Goal: Information Seeking & Learning: Learn about a topic

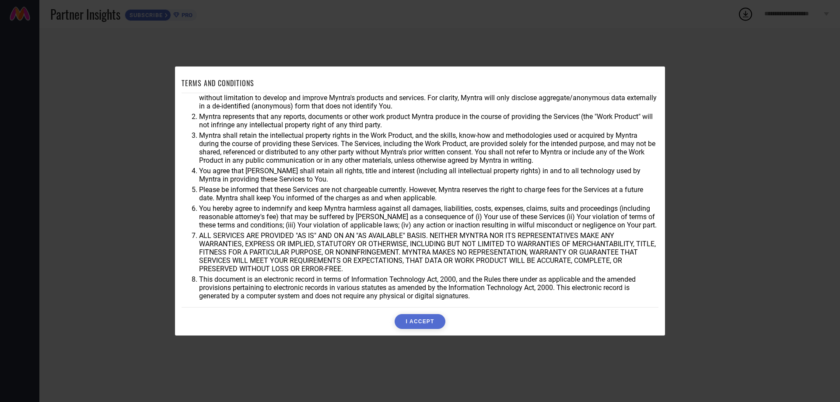
scroll to position [23, 0]
click at [423, 328] on button "I ACCEPT" at bounding box center [420, 321] width 50 height 15
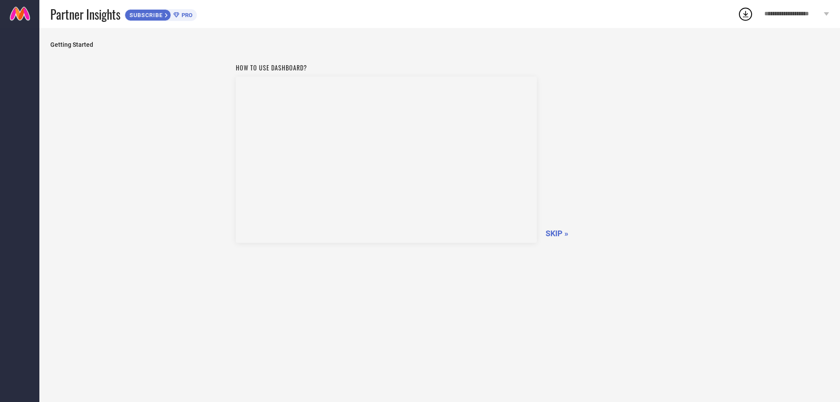
click at [559, 231] on span "SKIP »" at bounding box center [557, 233] width 23 height 9
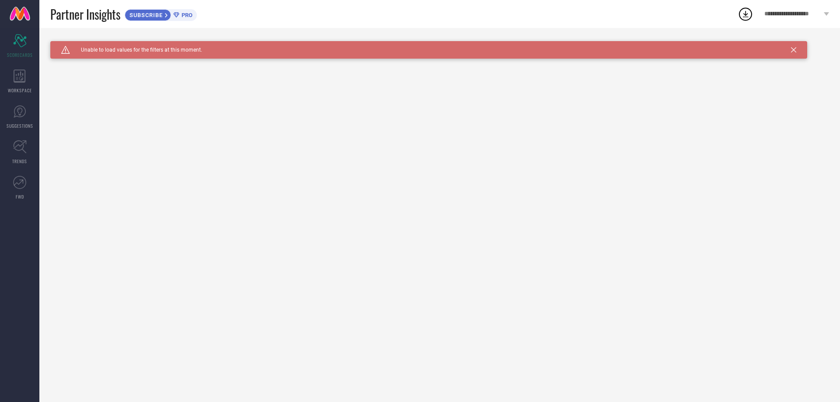
click at [790, 41] on div "Caution Created with Sketch. Unable to load values for the filters at this mome…" at bounding box center [439, 215] width 801 height 374
click at [794, 46] on div "Caution Created with Sketch. Unable to load values for the filters at this mome…" at bounding box center [428, 50] width 757 height 18
click at [791, 49] on icon at bounding box center [793, 49] width 5 height 5
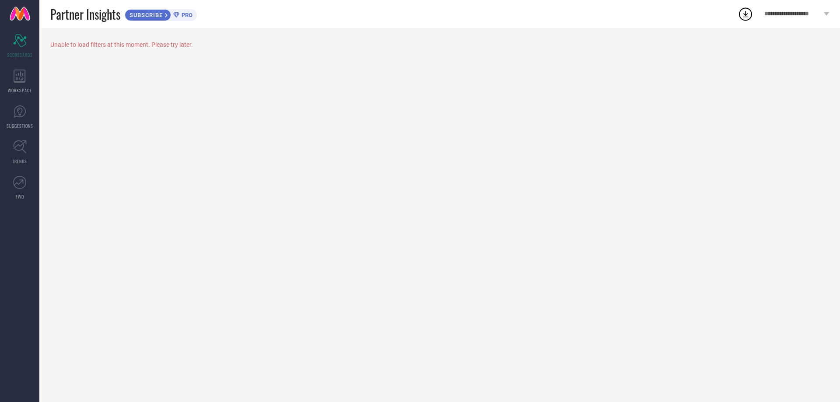
click at [823, 13] on div "**********" at bounding box center [797, 14] width 87 height 28
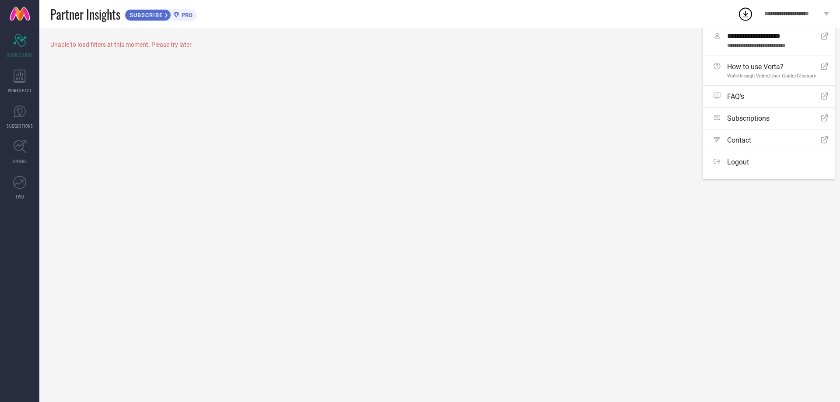
drag, startPoint x: 418, startPoint y: 155, endPoint x: 402, endPoint y: 154, distance: 16.2
click at [418, 154] on div "Unable to load filters at this moment. Please try later." at bounding box center [439, 215] width 801 height 374
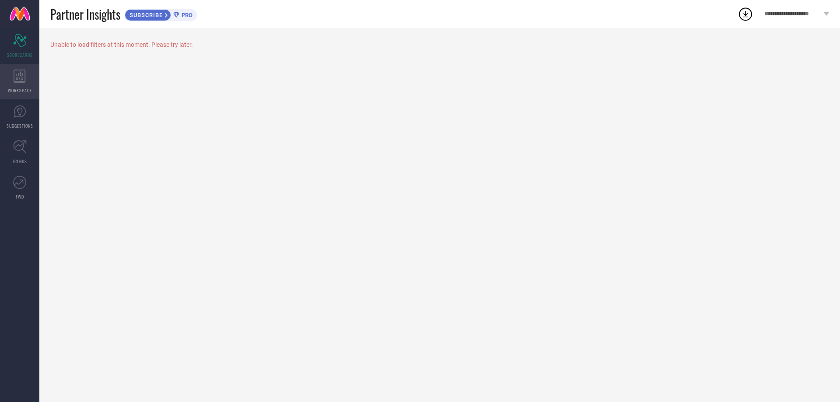
click at [18, 77] on icon at bounding box center [20, 76] width 12 height 13
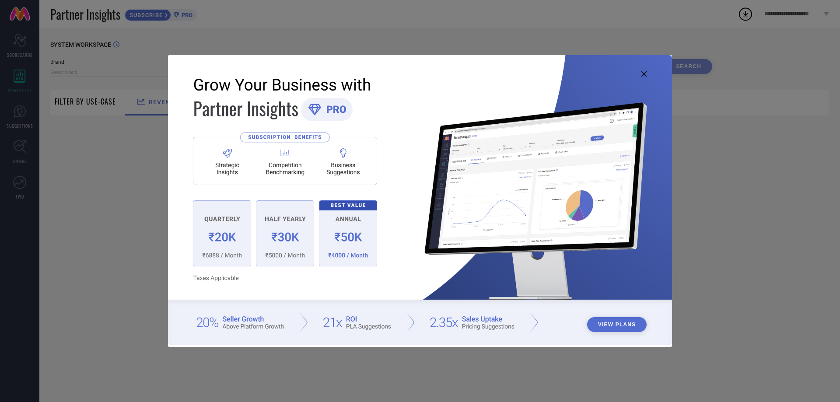
type input "1 STOP FASHION"
type input "All"
click at [640, 74] on img at bounding box center [420, 200] width 504 height 290
click at [642, 74] on icon at bounding box center [644, 73] width 5 height 5
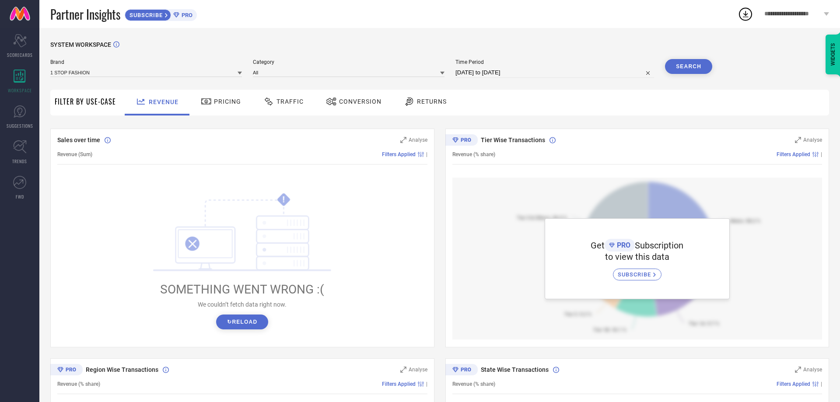
click at [228, 321] on button "↻ Reload" at bounding box center [242, 322] width 52 height 15
click at [16, 118] on icon at bounding box center [19, 111] width 13 height 13
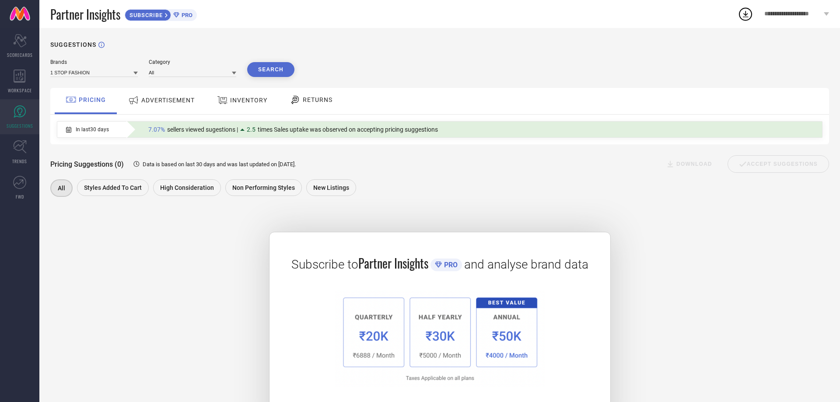
click at [142, 95] on div "ADVERTISEMENT" at bounding box center [161, 100] width 71 height 16
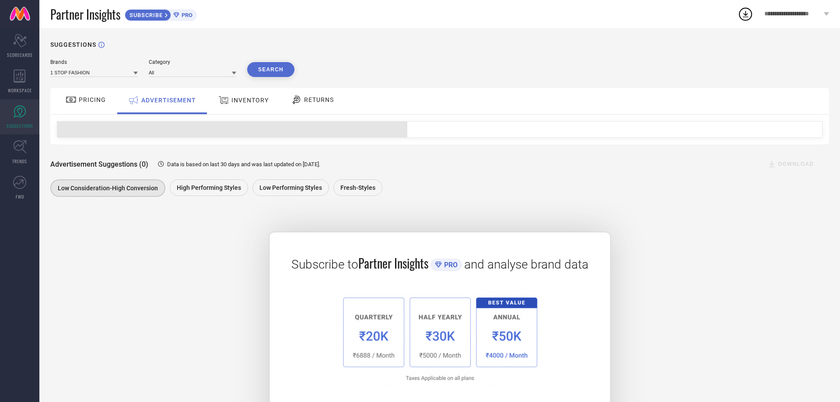
click at [220, 95] on div "INVENTORY" at bounding box center [243, 100] width 55 height 16
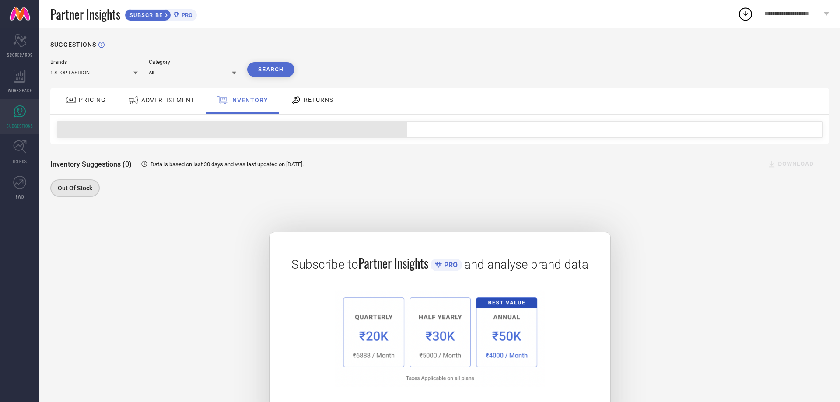
click at [316, 99] on span "RETURNS" at bounding box center [319, 99] width 30 height 7
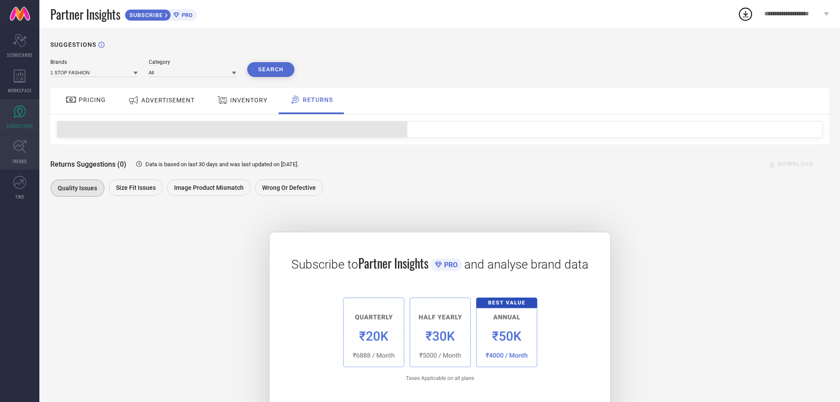
click at [23, 151] on icon at bounding box center [20, 147] width 14 height 14
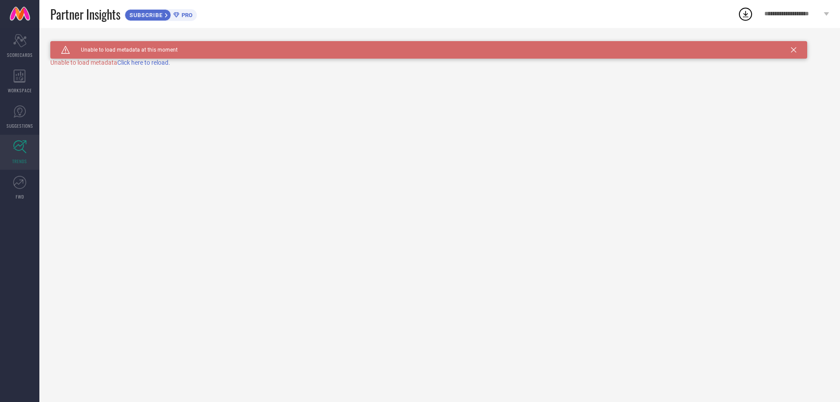
click at [151, 61] on span "Click here to reload." at bounding box center [143, 62] width 53 height 7
click at [24, 199] on link "FWD" at bounding box center [19, 187] width 39 height 35
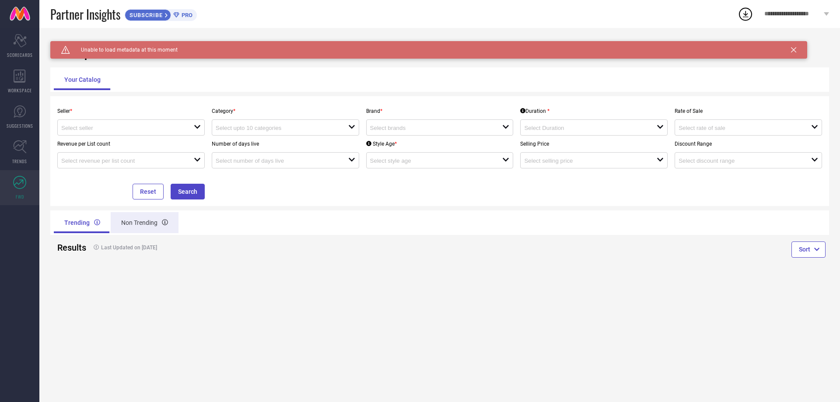
click at [142, 228] on div "Non Trending" at bounding box center [145, 222] width 68 height 21
click at [67, 223] on div "Trending" at bounding box center [81, 222] width 55 height 21
click at [119, 99] on div "Seller * open Category * open Brand * open Duration * open Rate of Sale open Re…" at bounding box center [439, 151] width 779 height 110
click at [103, 134] on div "open" at bounding box center [130, 127] width 147 height 16
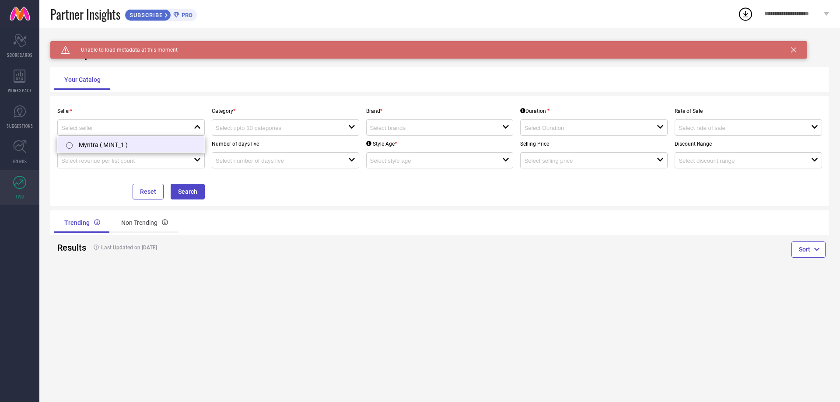
click at [100, 145] on li "Myntra ( MINT_1 )" at bounding box center [131, 145] width 147 height 16
type input "Myntra ( MINT_1 )"
click at [247, 133] on div "open" at bounding box center [285, 127] width 147 height 16
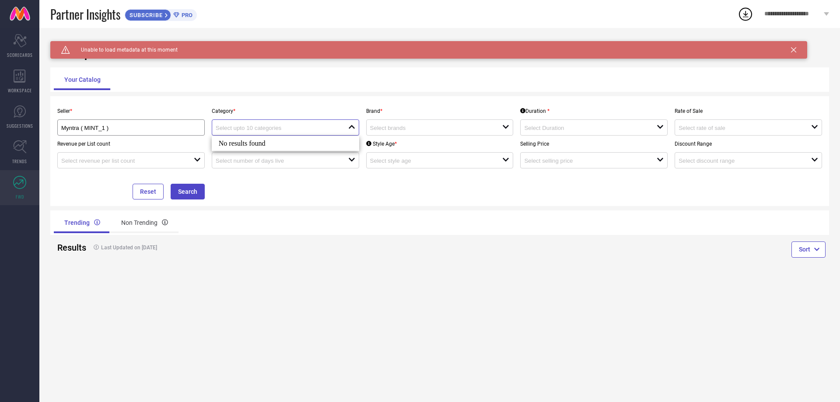
click at [318, 126] on input at bounding box center [275, 128] width 119 height 7
click at [282, 272] on div "Caution Created with Sketch. Unable to load metadata at this moment TrendXplore…" at bounding box center [439, 215] width 801 height 374
click at [281, 133] on div "open" at bounding box center [285, 127] width 147 height 16
click at [281, 133] on div "close" at bounding box center [285, 127] width 147 height 16
click at [440, 131] on input at bounding box center [429, 128] width 119 height 7
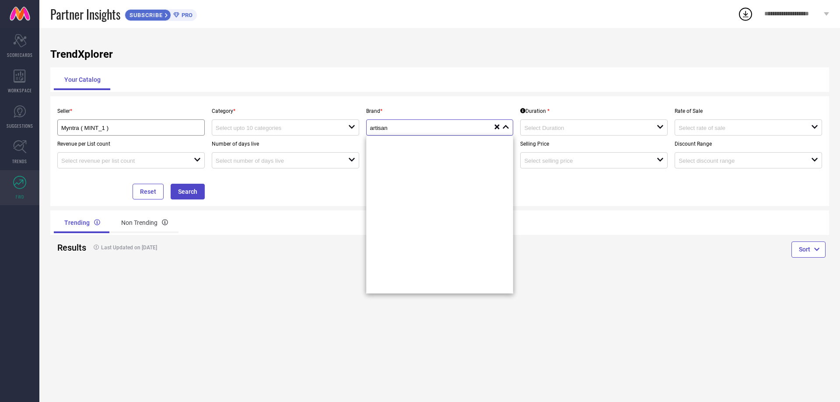
scroll to position [1175, 0]
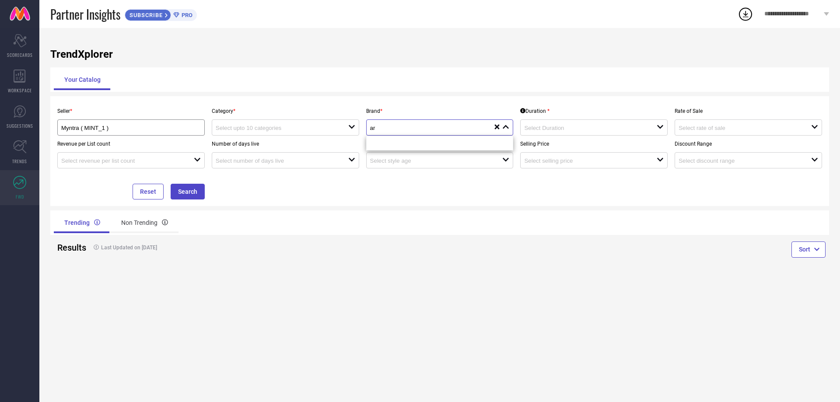
type input "a"
type input "Artisan Glory"
click at [497, 128] on icon at bounding box center [497, 127] width 5 height 5
click at [578, 288] on div "TrendXplorer Your Catalog Seller * Myntra ( MINT_1 ) Category * open Brand * cl…" at bounding box center [439, 215] width 801 height 374
